Goal: Transaction & Acquisition: Book appointment/travel/reservation

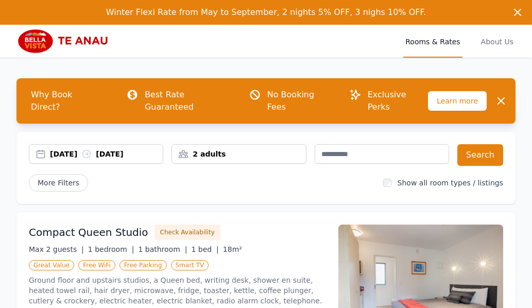
click at [72, 149] on div "[DATE] [DATE]" at bounding box center [106, 154] width 113 height 10
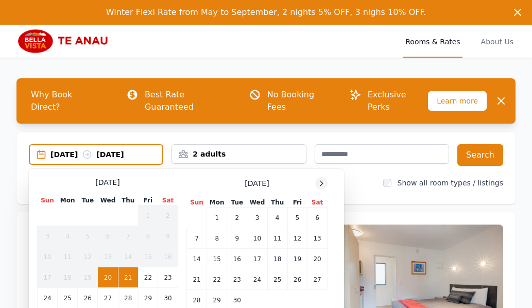
click at [322, 179] on icon at bounding box center [321, 183] width 8 height 8
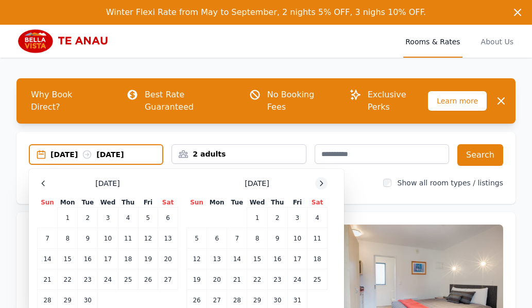
click at [322, 179] on icon at bounding box center [321, 183] width 8 height 8
click at [323, 179] on icon at bounding box center [321, 183] width 8 height 8
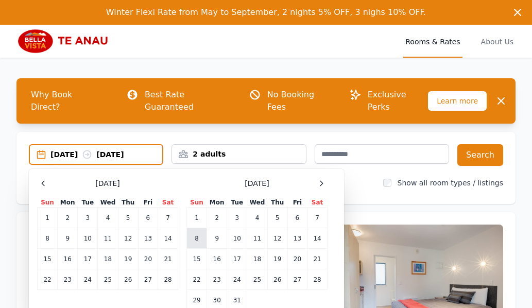
click at [197, 228] on td "8" at bounding box center [197, 238] width 20 height 21
click at [214, 228] on td "9" at bounding box center [217, 238] width 20 height 21
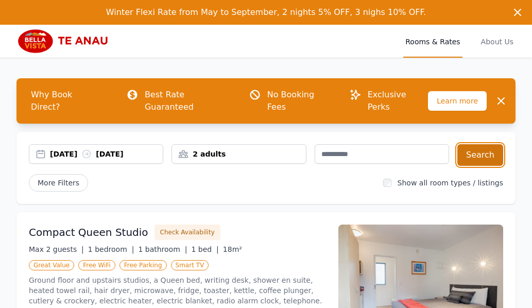
click at [484, 144] on button "Search" at bounding box center [481, 155] width 46 height 22
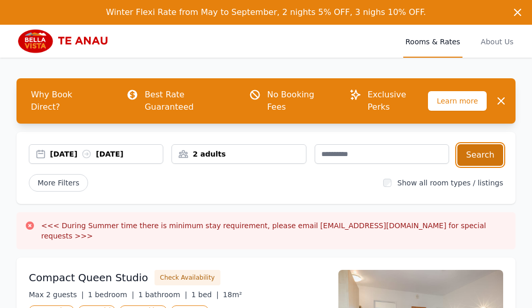
click at [484, 144] on button "Search" at bounding box center [481, 155] width 46 height 22
